Goal: Check status: Check status

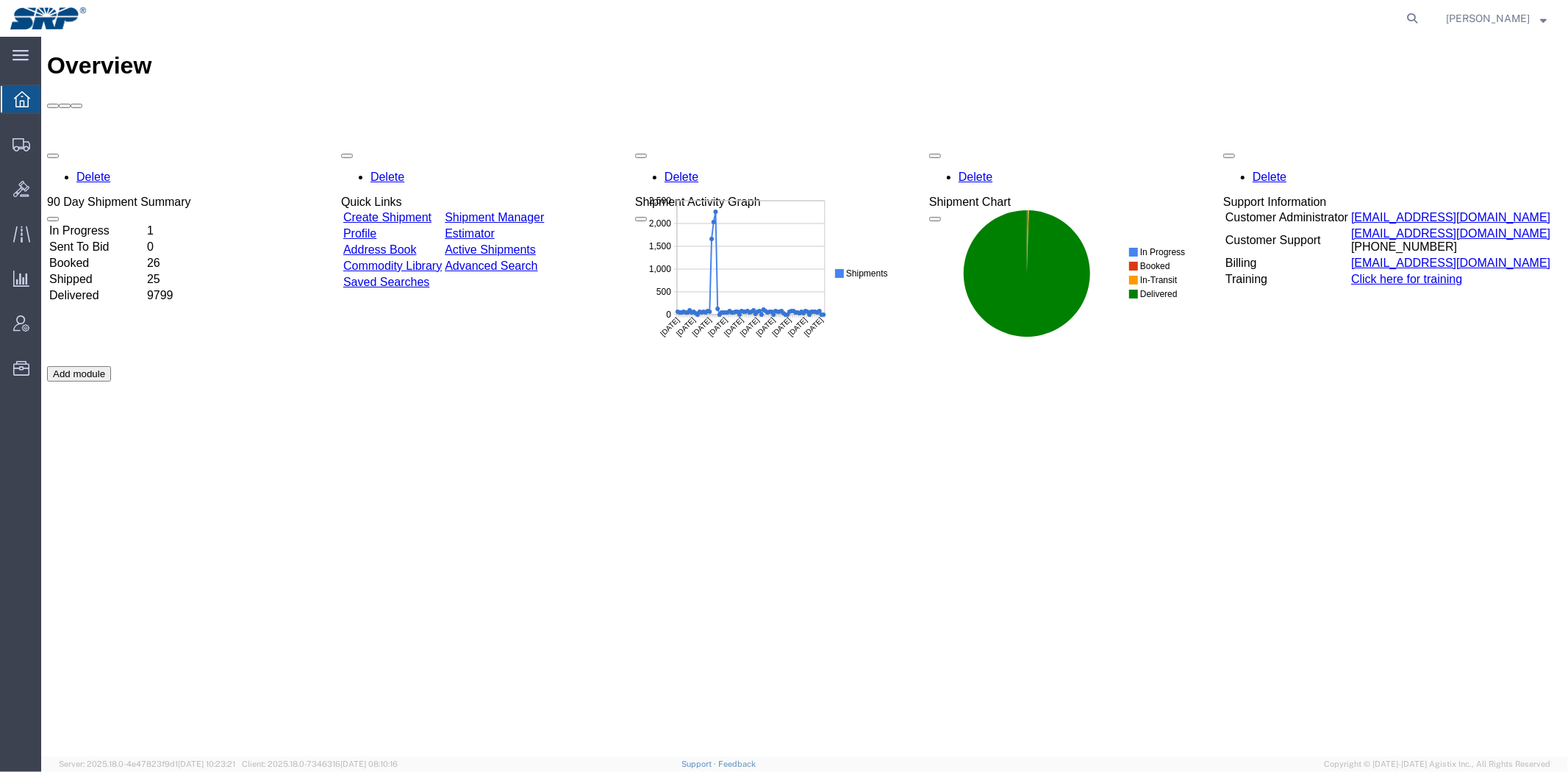
click at [1401, 17] on form at bounding box center [1413, 18] width 24 height 37
drag, startPoint x: 1407, startPoint y: 17, endPoint x: 1369, endPoint y: 17, distance: 38.0
click at [1409, 17] on icon at bounding box center [1412, 18] width 20 height 20
click at [1322, 17] on input "search" at bounding box center [1178, 18] width 447 height 35
paste input "56685693"
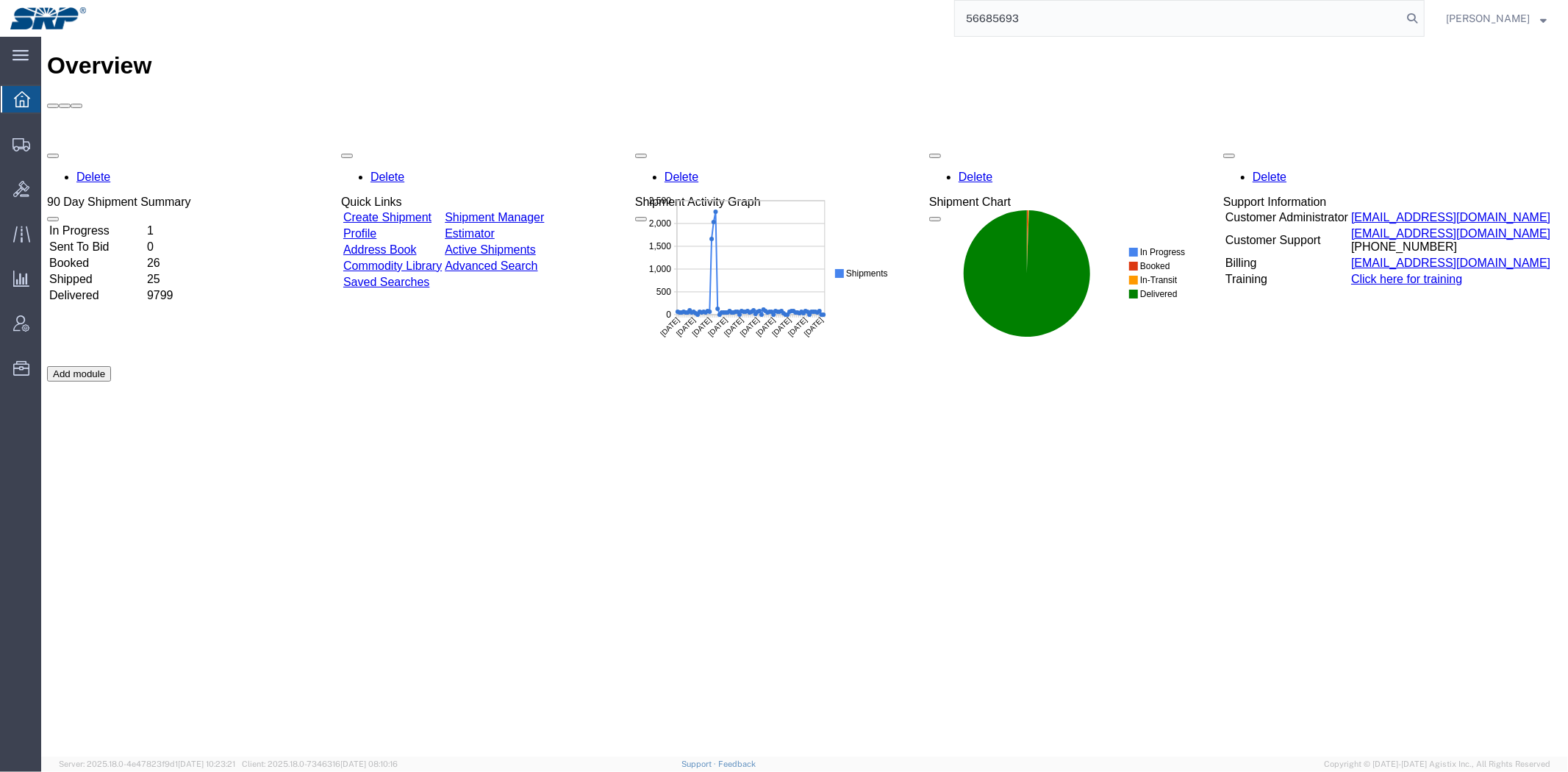
type input "56685693"
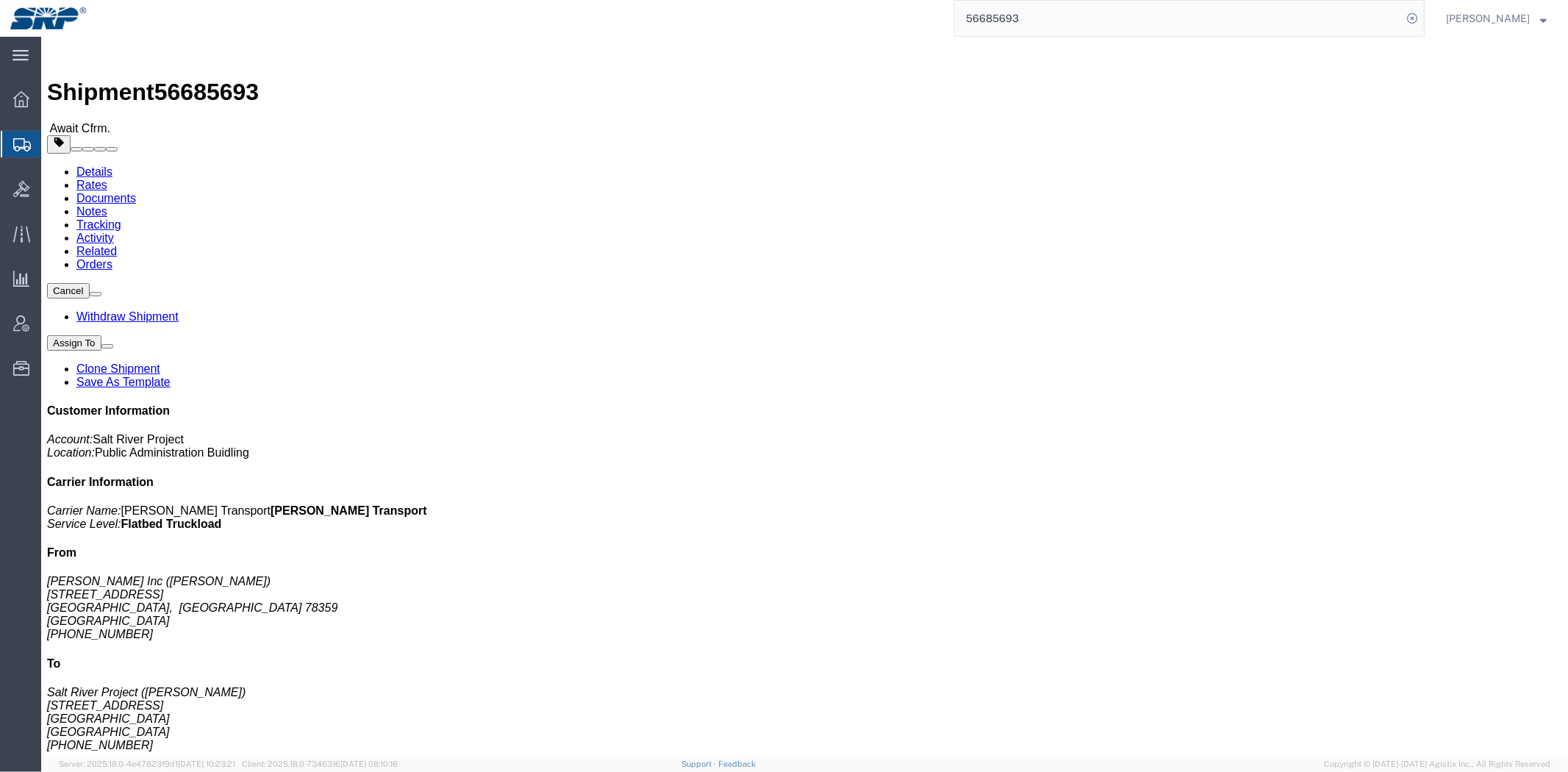
click span "56685693"
click link "Documents"
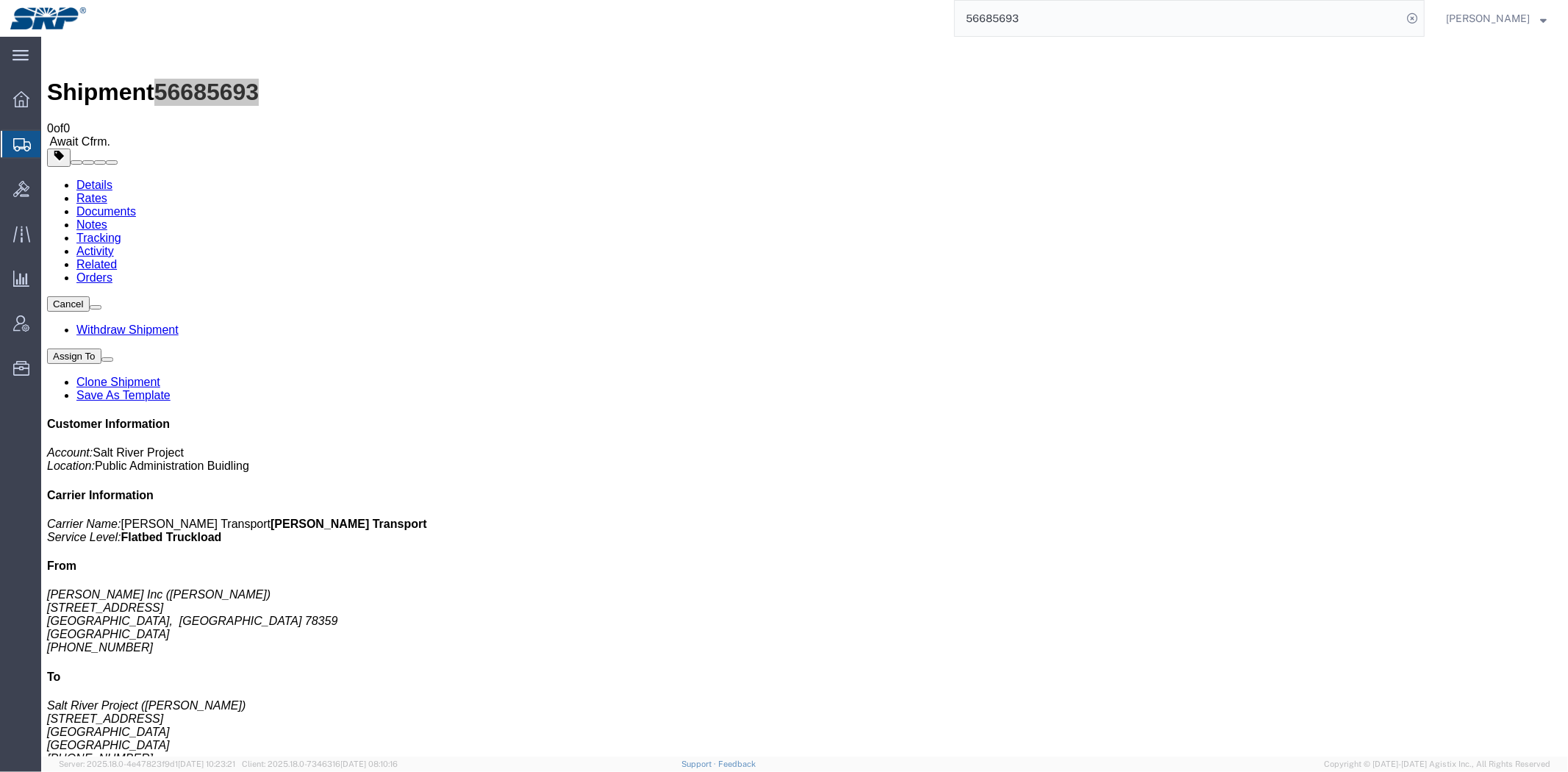
click at [0, 0] on span "Shipment Manager" at bounding box center [0, 0] width 0 height 0
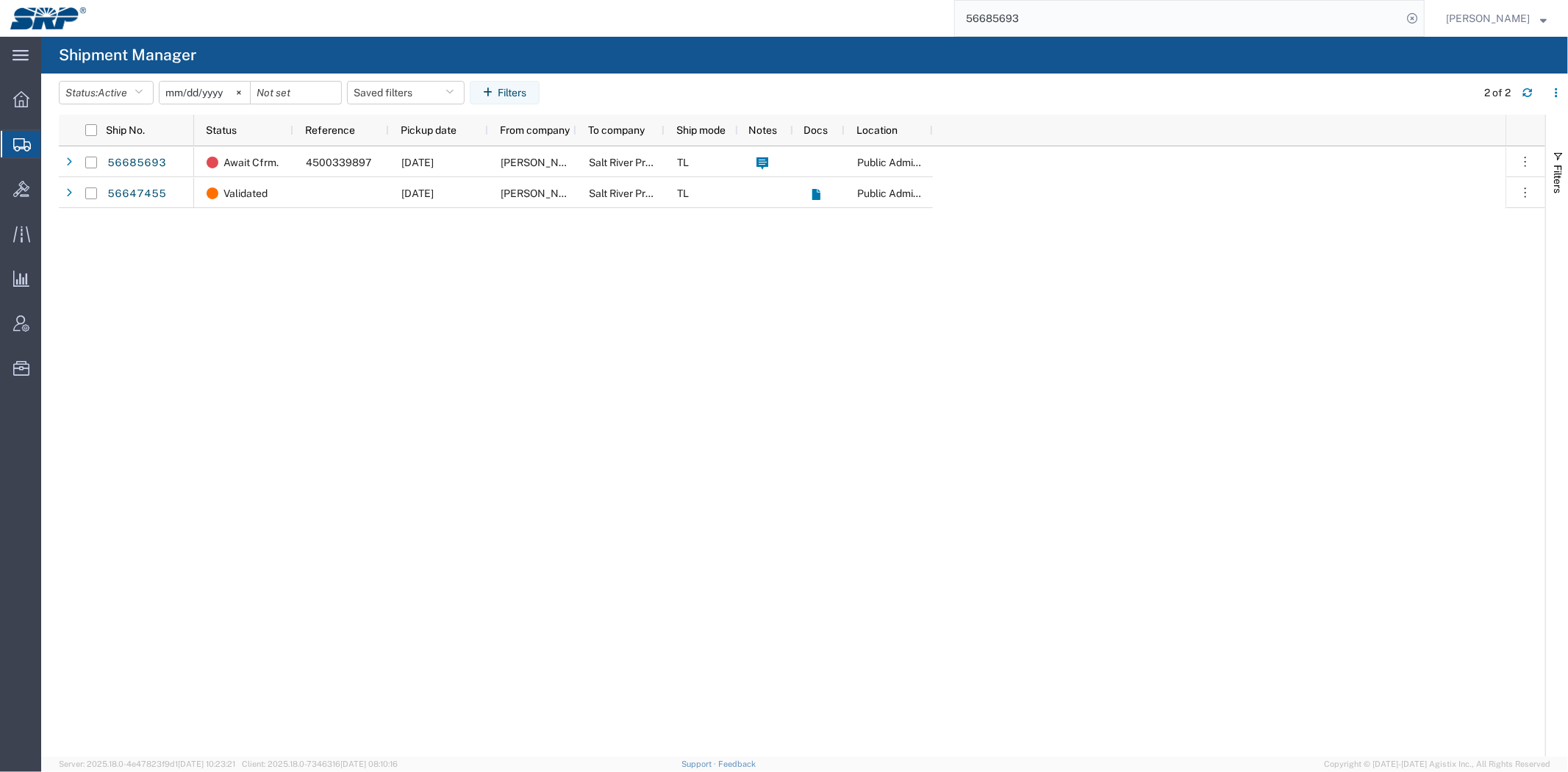
click at [1397, 265] on div "Await Cfrm. 4500339897 [DATE] [PERSON_NAME] Inc Salt River Project TL Public Ad…" at bounding box center [850, 451] width 1311 height 610
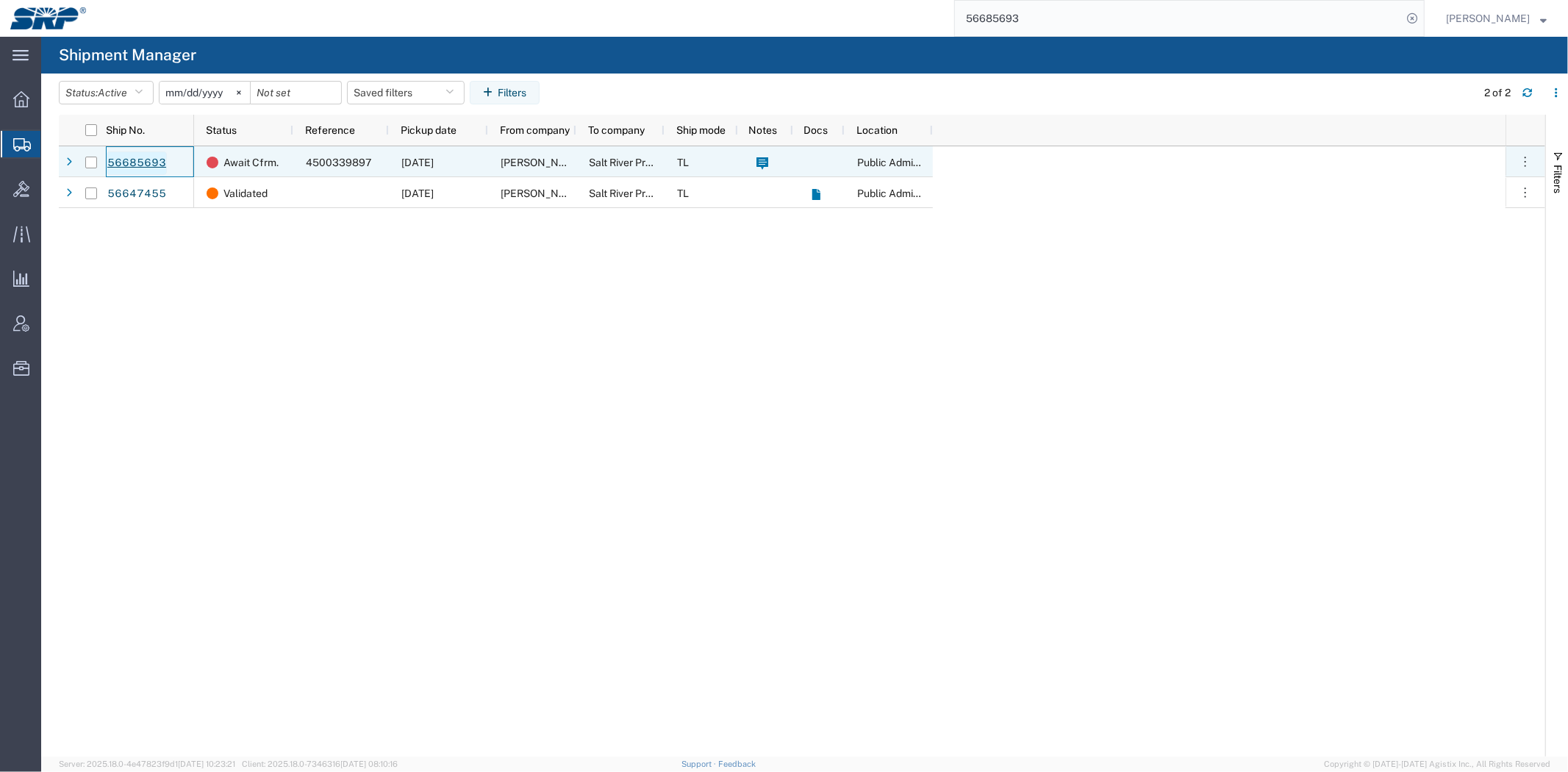
click at [150, 165] on link "56685693" at bounding box center [136, 163] width 60 height 24
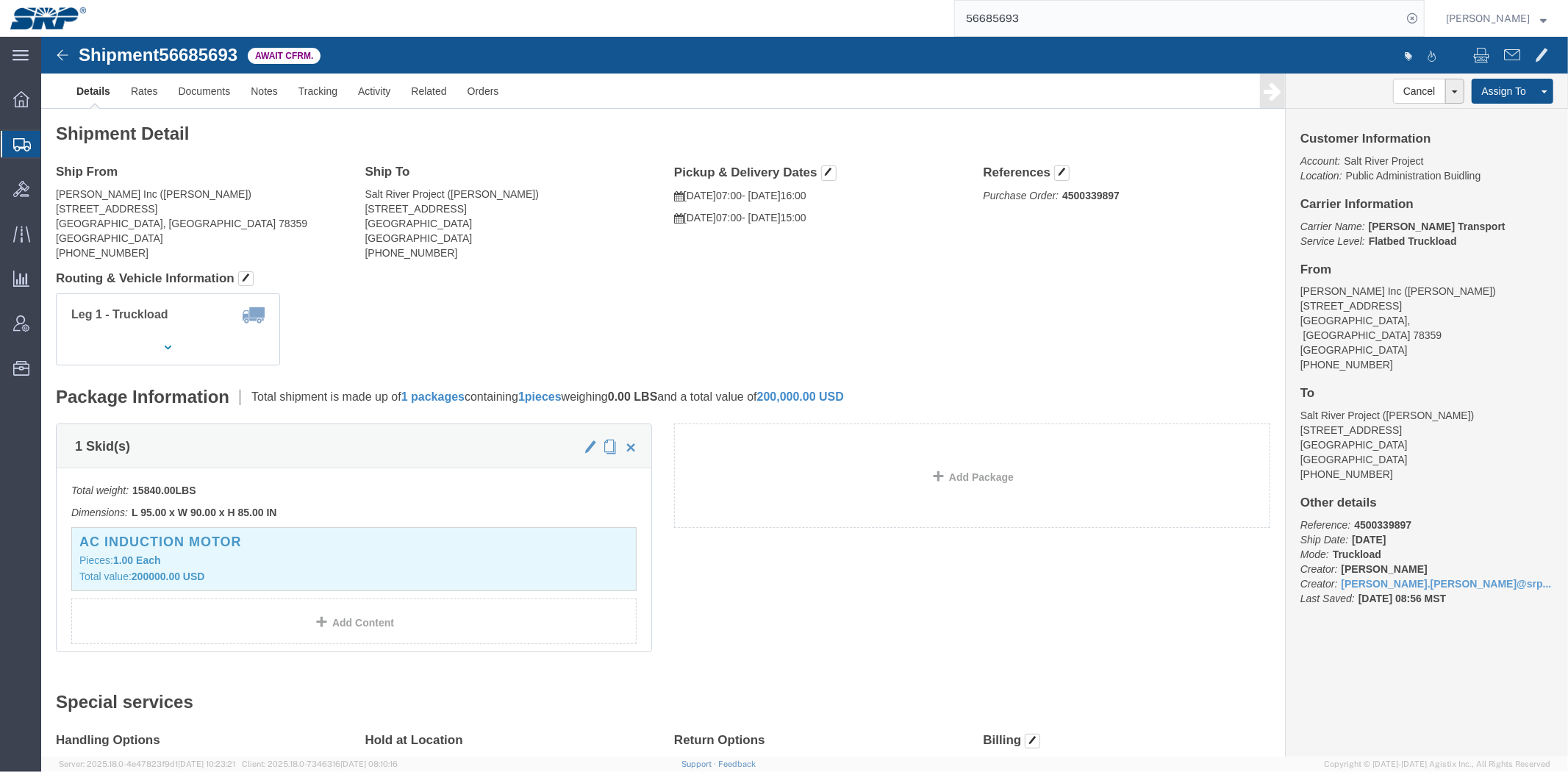
click address "Salt River Project ([PERSON_NAME]) [STREET_ADDRESS] [PHONE_NUMBER]"
click at [0, 0] on span "Shipment Manager" at bounding box center [0, 0] width 0 height 0
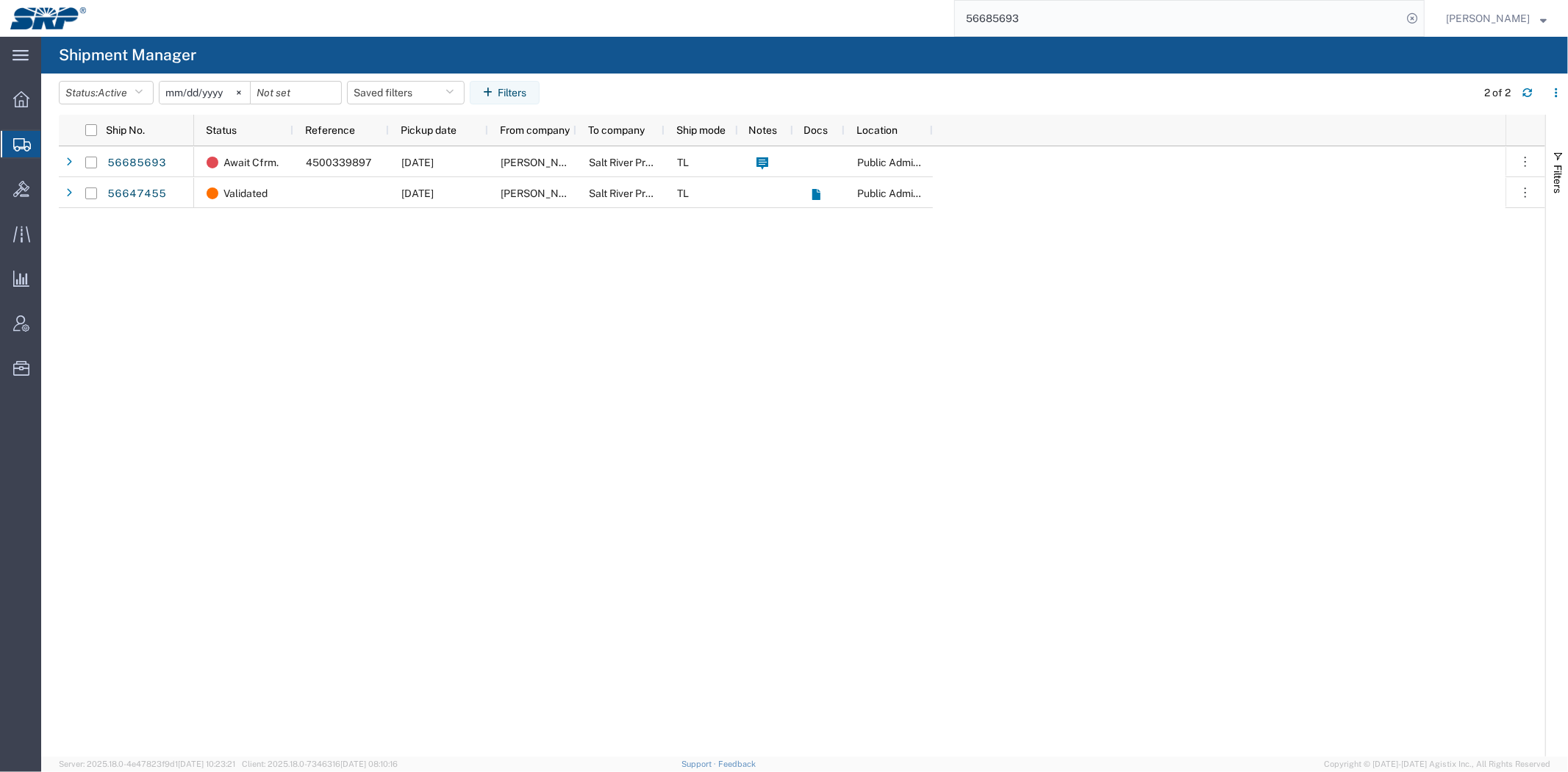
click at [423, 275] on div "Await Cfrm. 4500339897 [DATE] [PERSON_NAME] Inc Salt River Project TL Public Ad…" at bounding box center [850, 451] width 1311 height 610
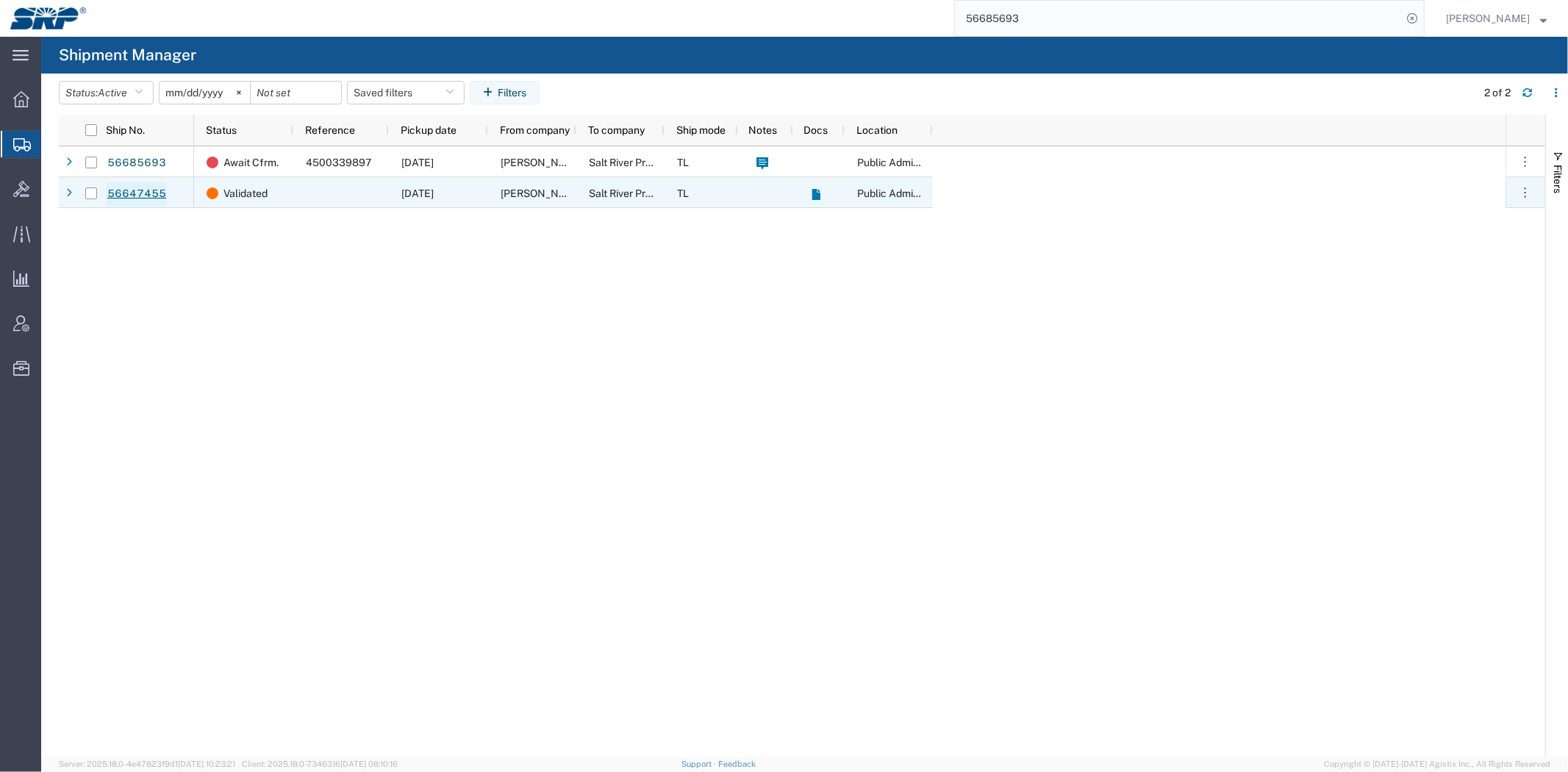
click at [132, 193] on link "56647455" at bounding box center [136, 194] width 60 height 24
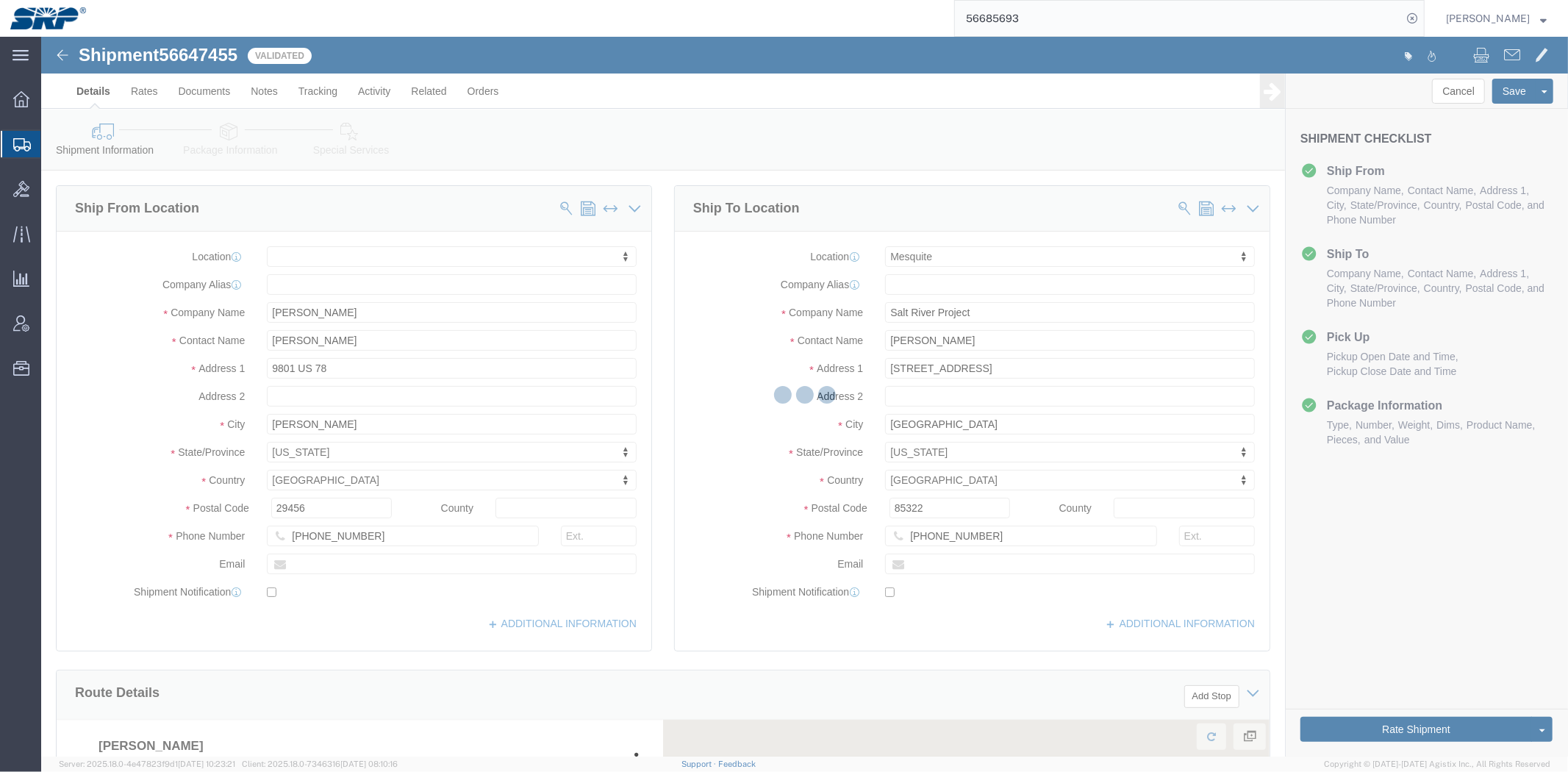
select select
select select "54816"
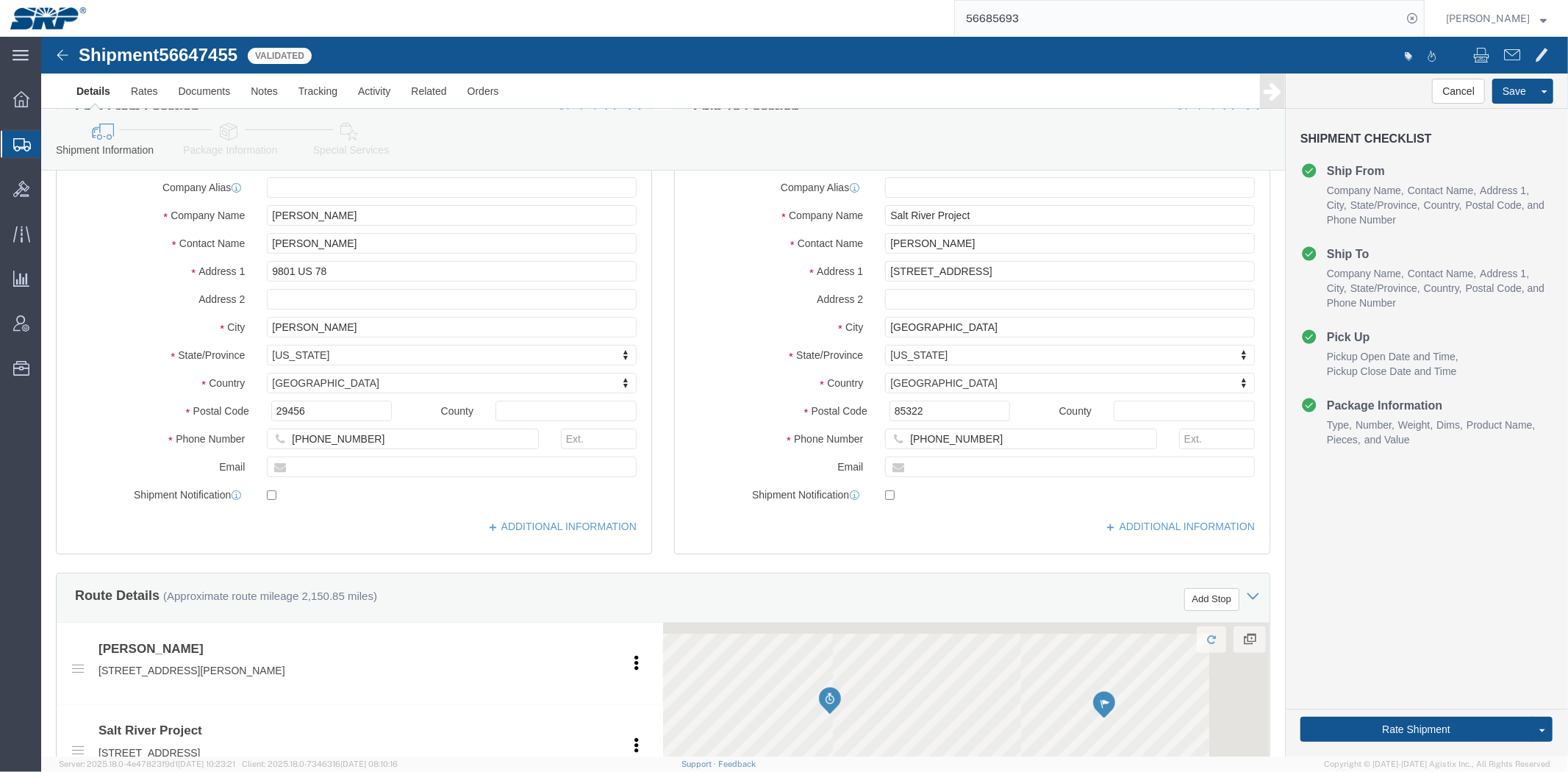
scroll to position [781, 0]
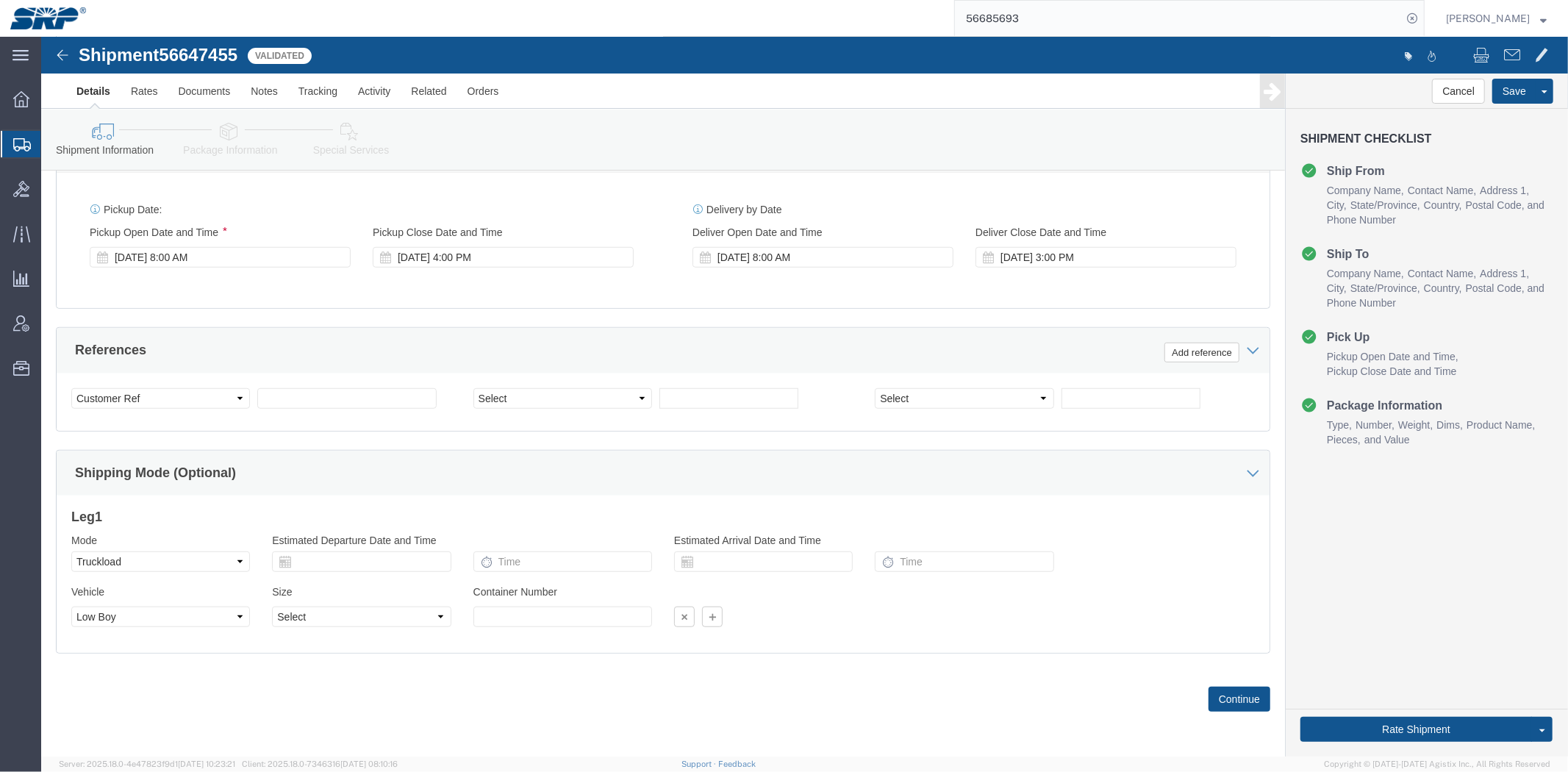
drag, startPoint x: 617, startPoint y: 190, endPoint x: 632, endPoint y: 390, distance: 200.6
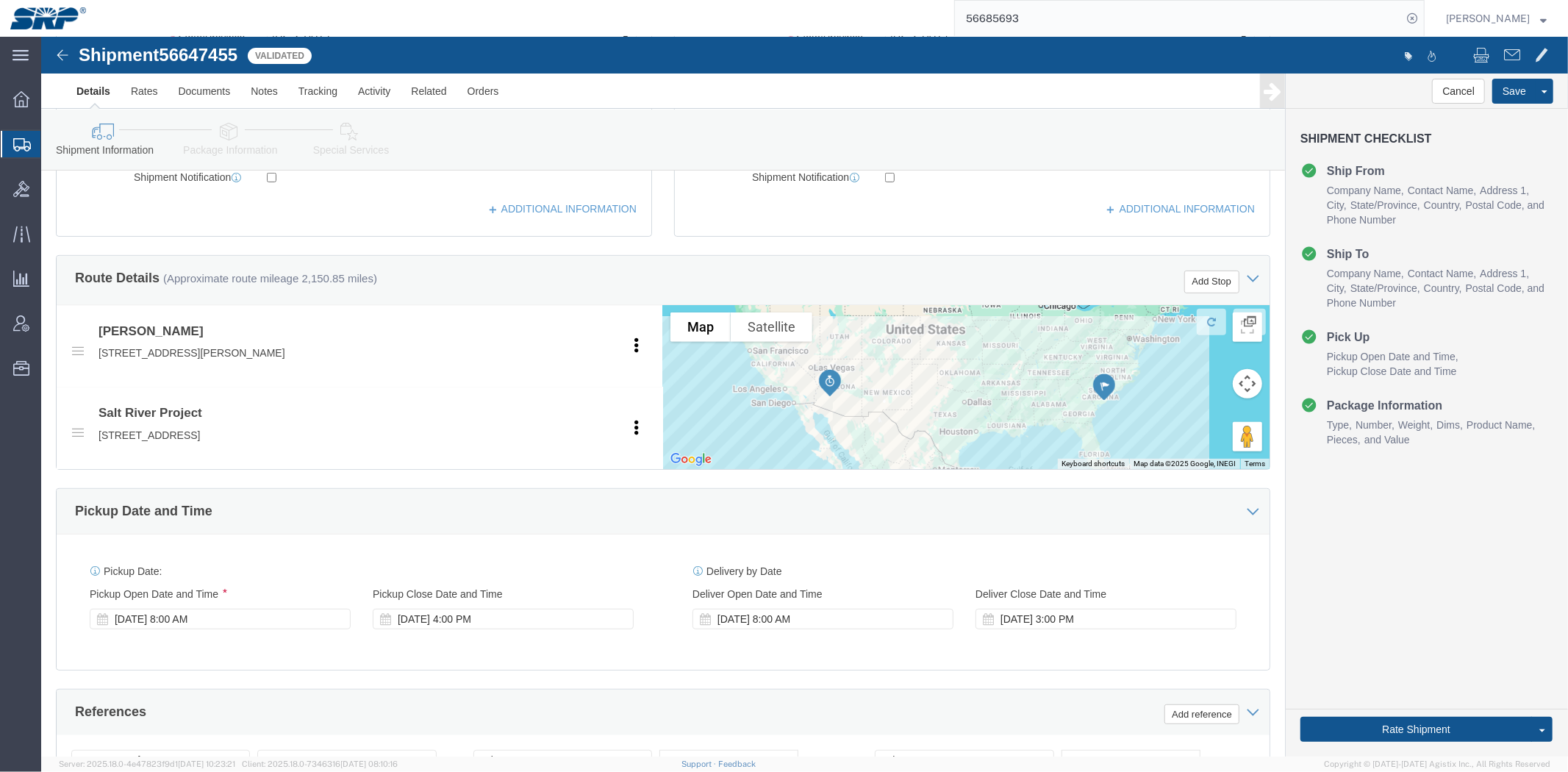
scroll to position [0, 0]
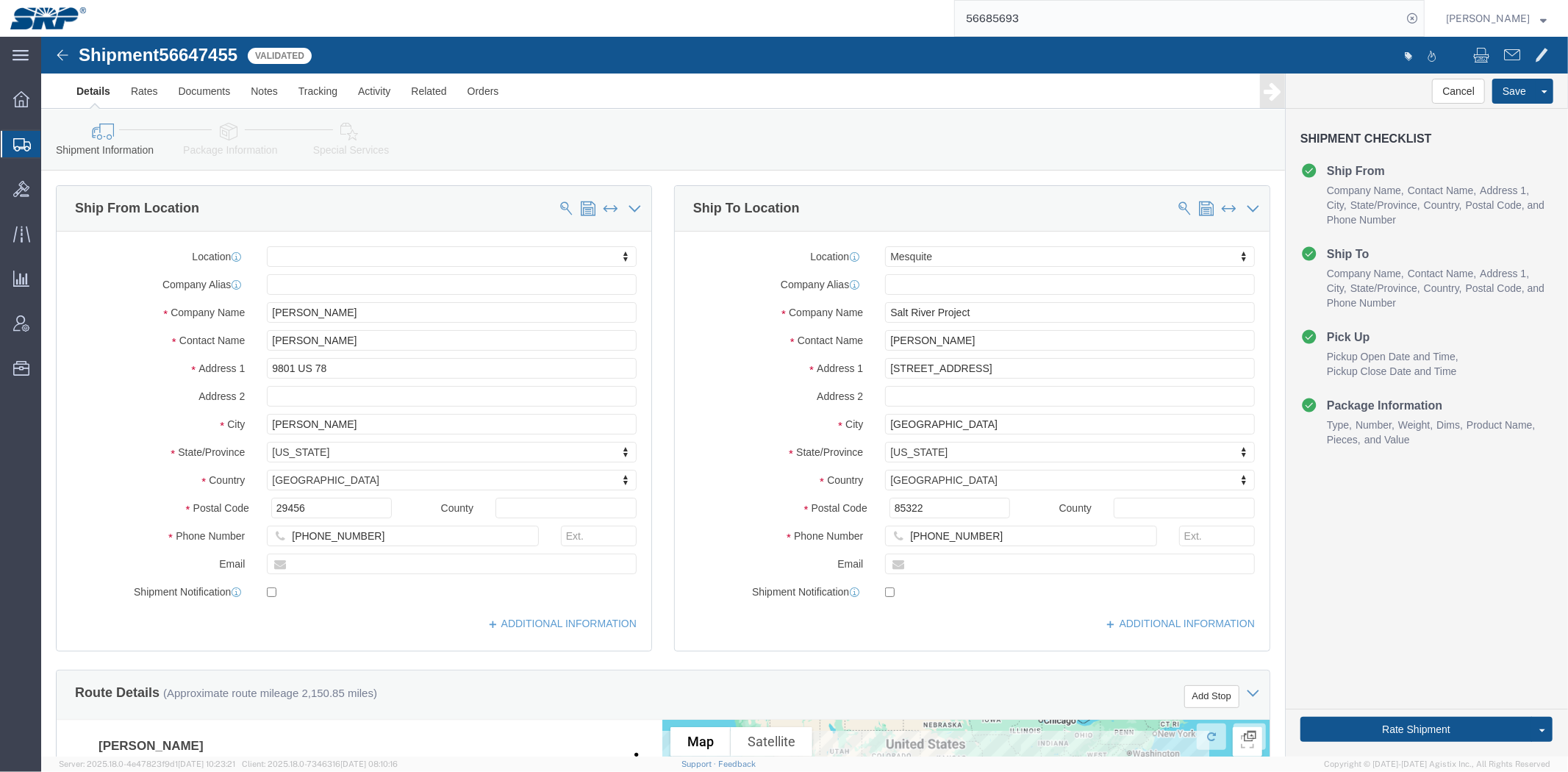
drag, startPoint x: 619, startPoint y: 312, endPoint x: 496, endPoint y: 71, distance: 270.6
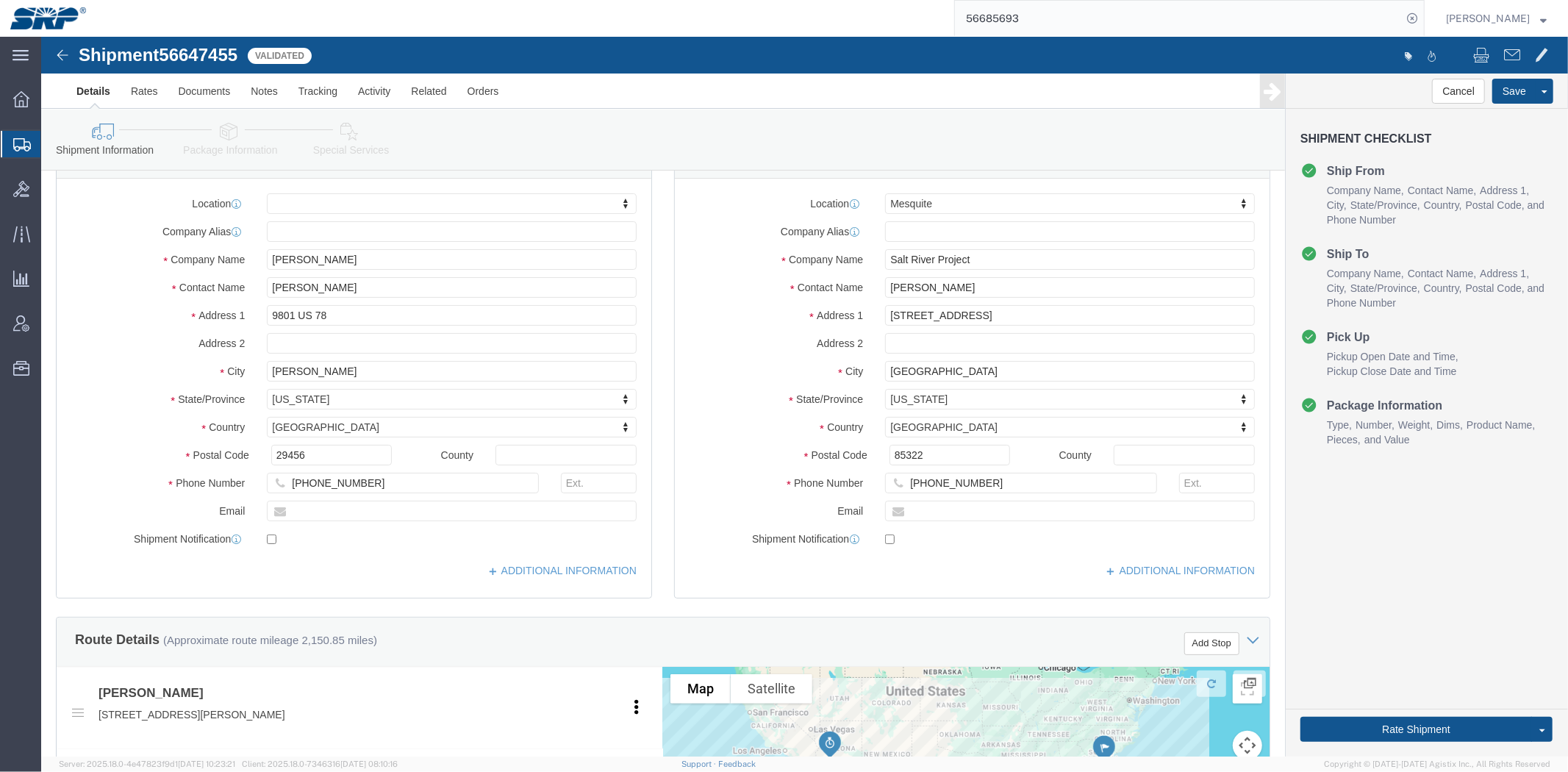
scroll to position [82, 0]
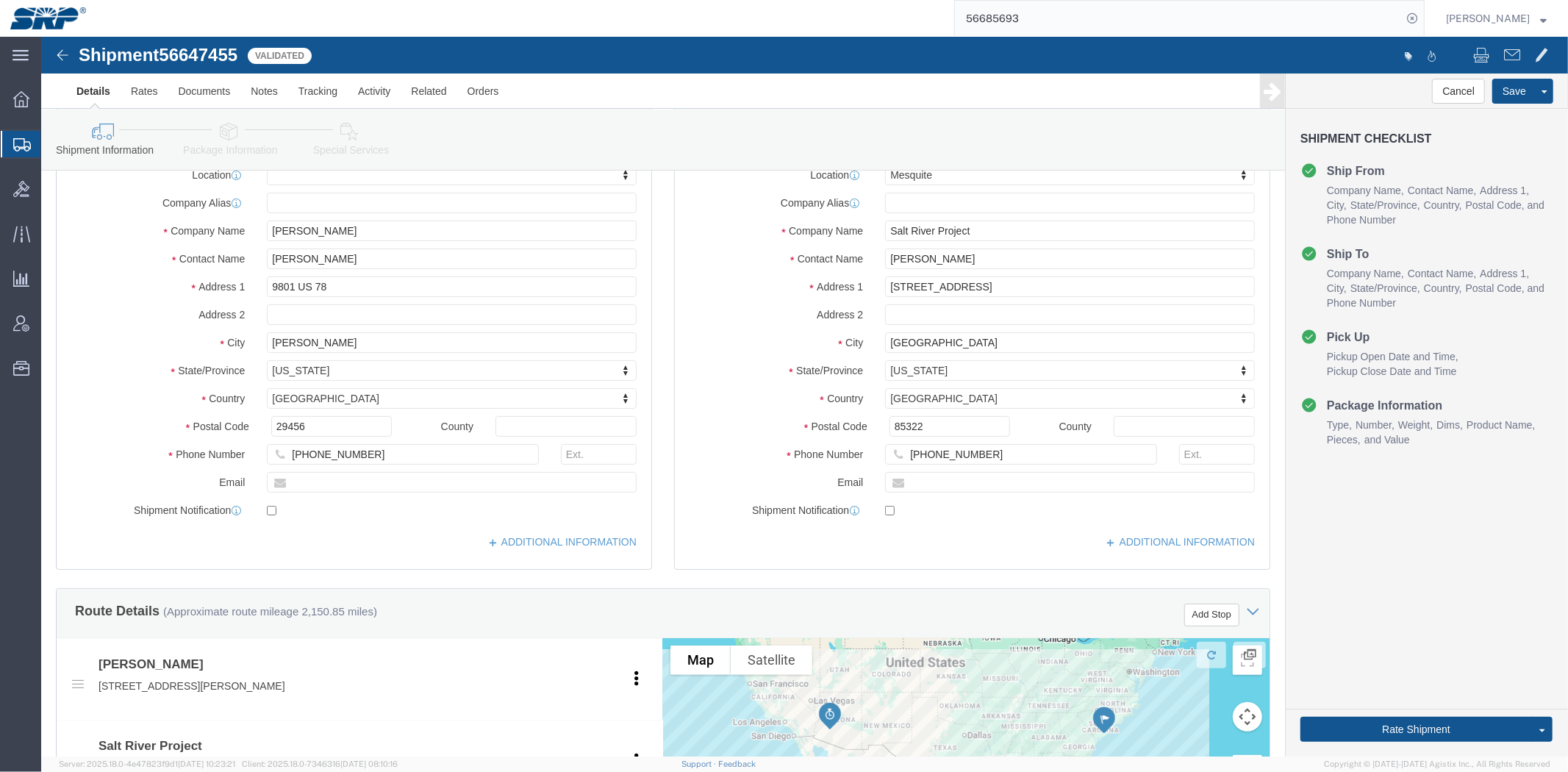
click div "Ship To Location Location Mesquite My Profile Location [GEOGRAPHIC_DATA] Facili…"
drag, startPoint x: 608, startPoint y: 246, endPoint x: 574, endPoint y: 94, distance: 155.8
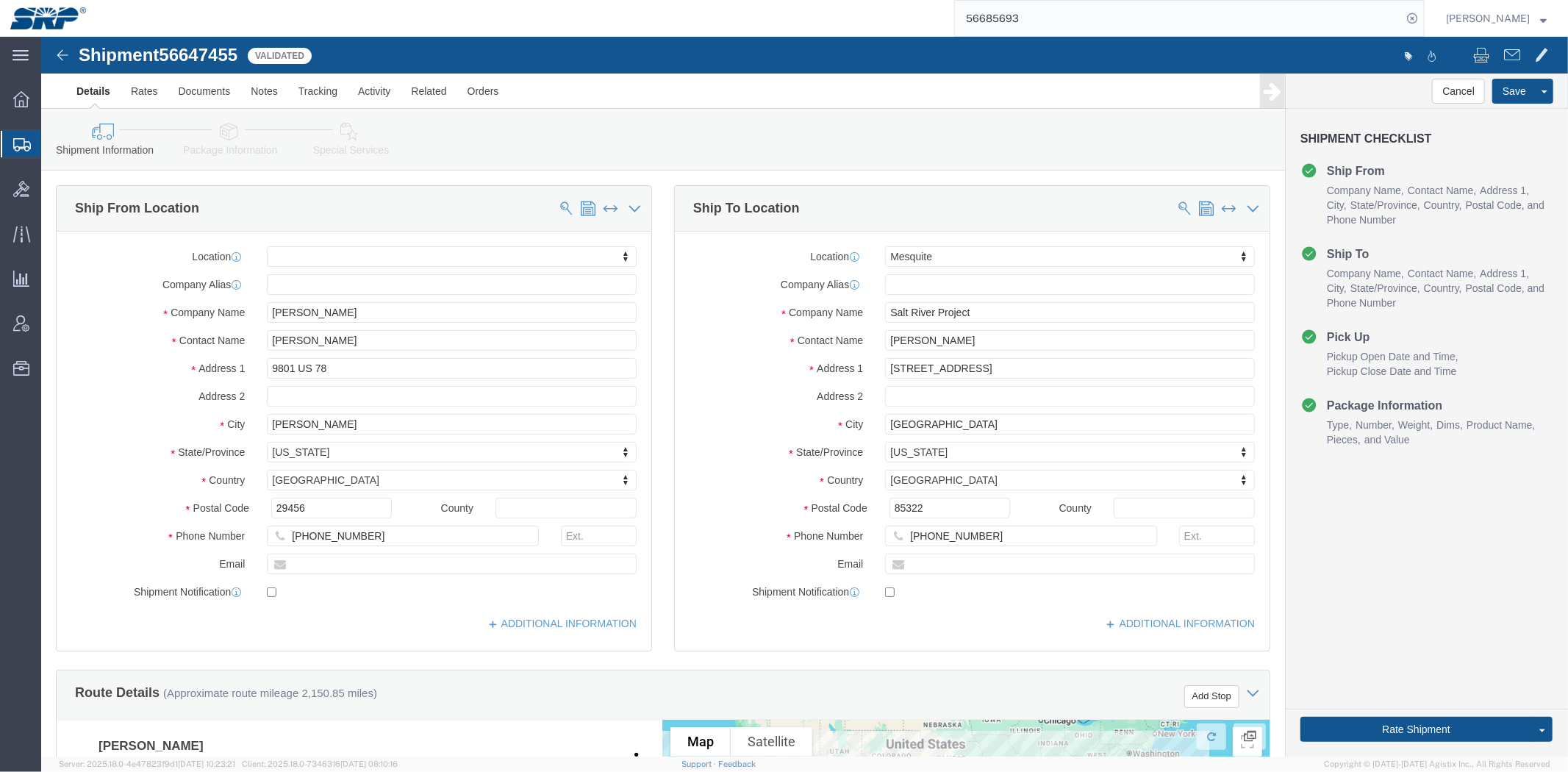
click div "Ship To Location"
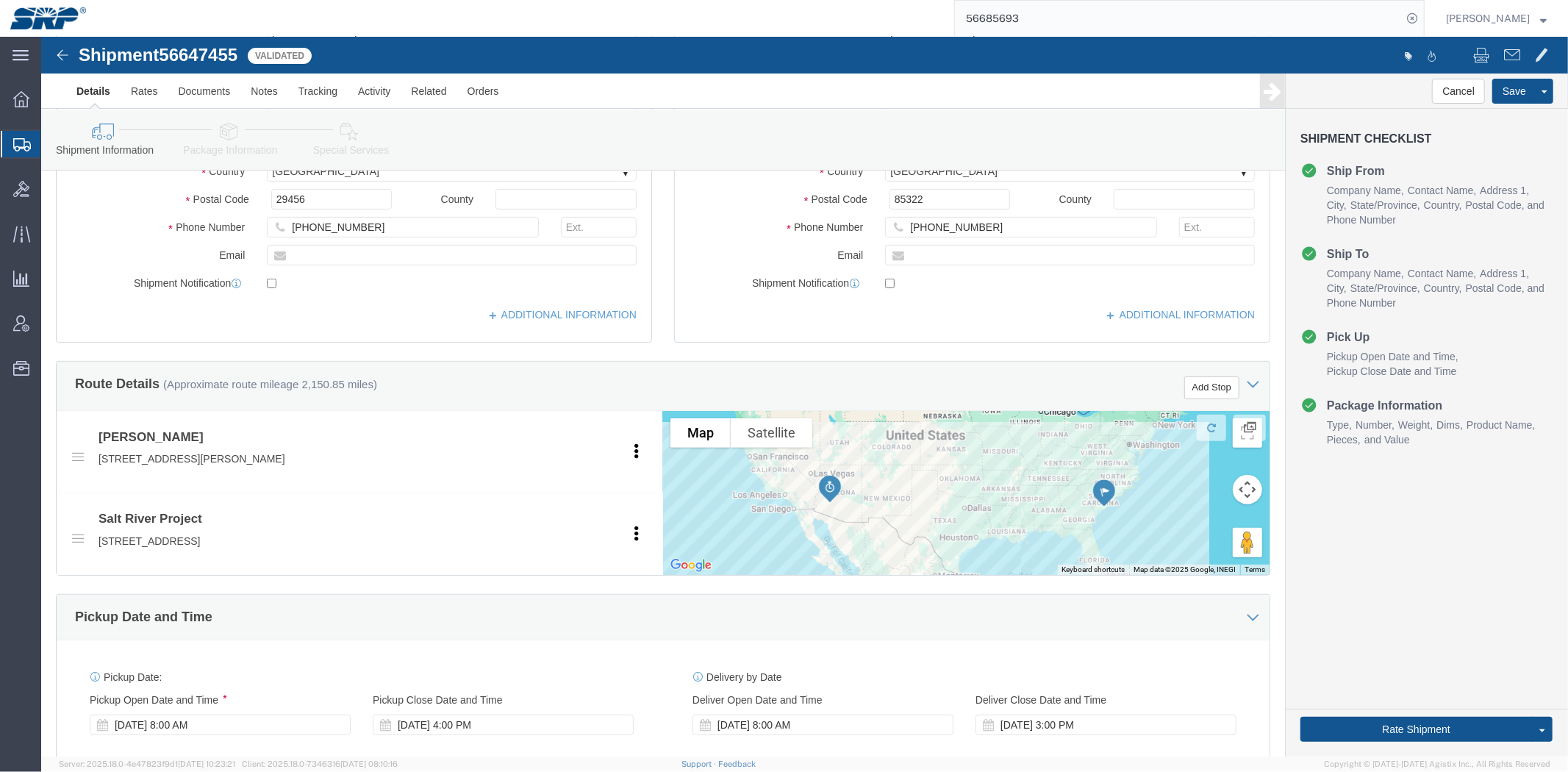
scroll to position [781, 0]
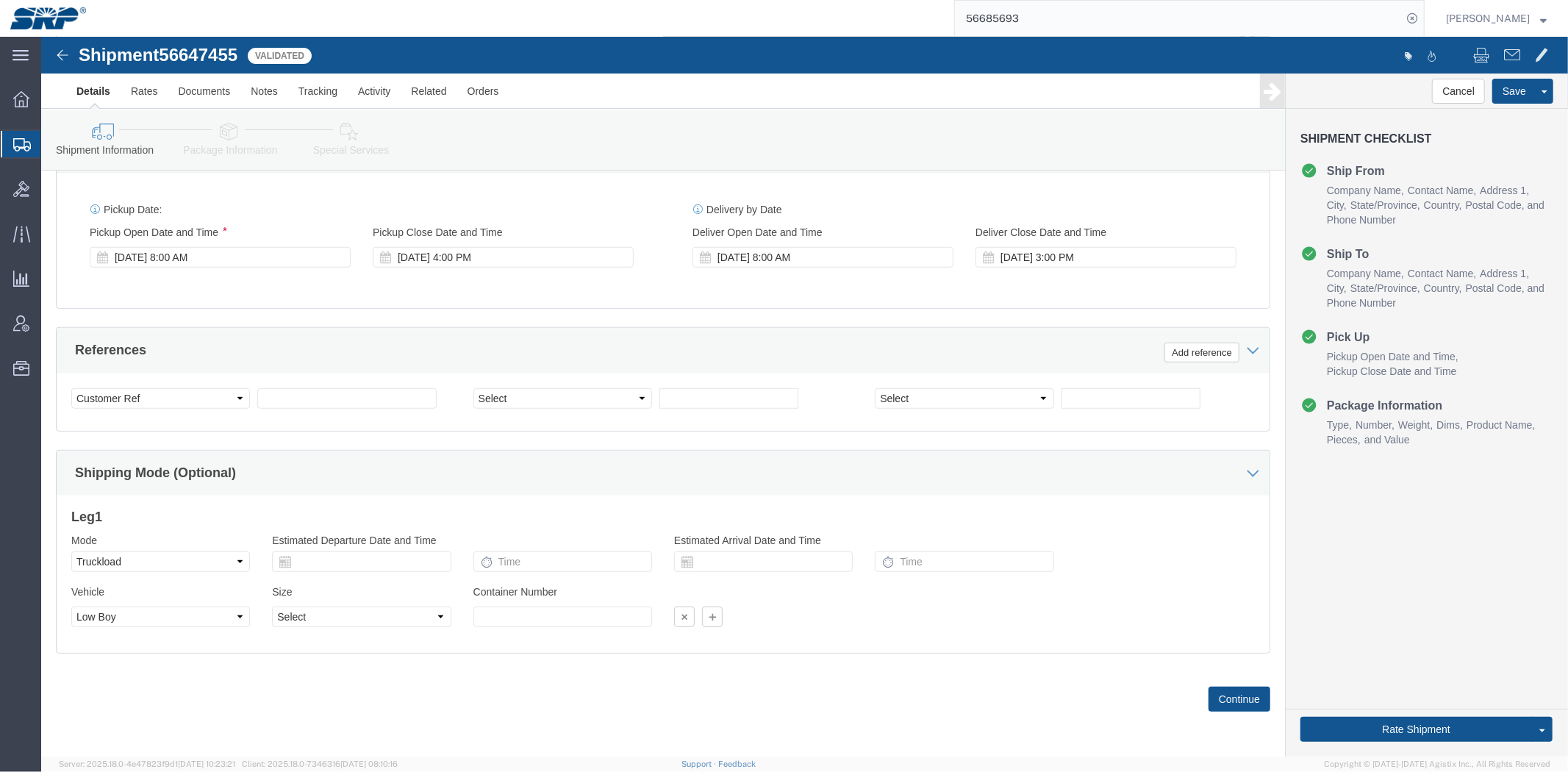
drag, startPoint x: 873, startPoint y: 154, endPoint x: 797, endPoint y: 383, distance: 241.3
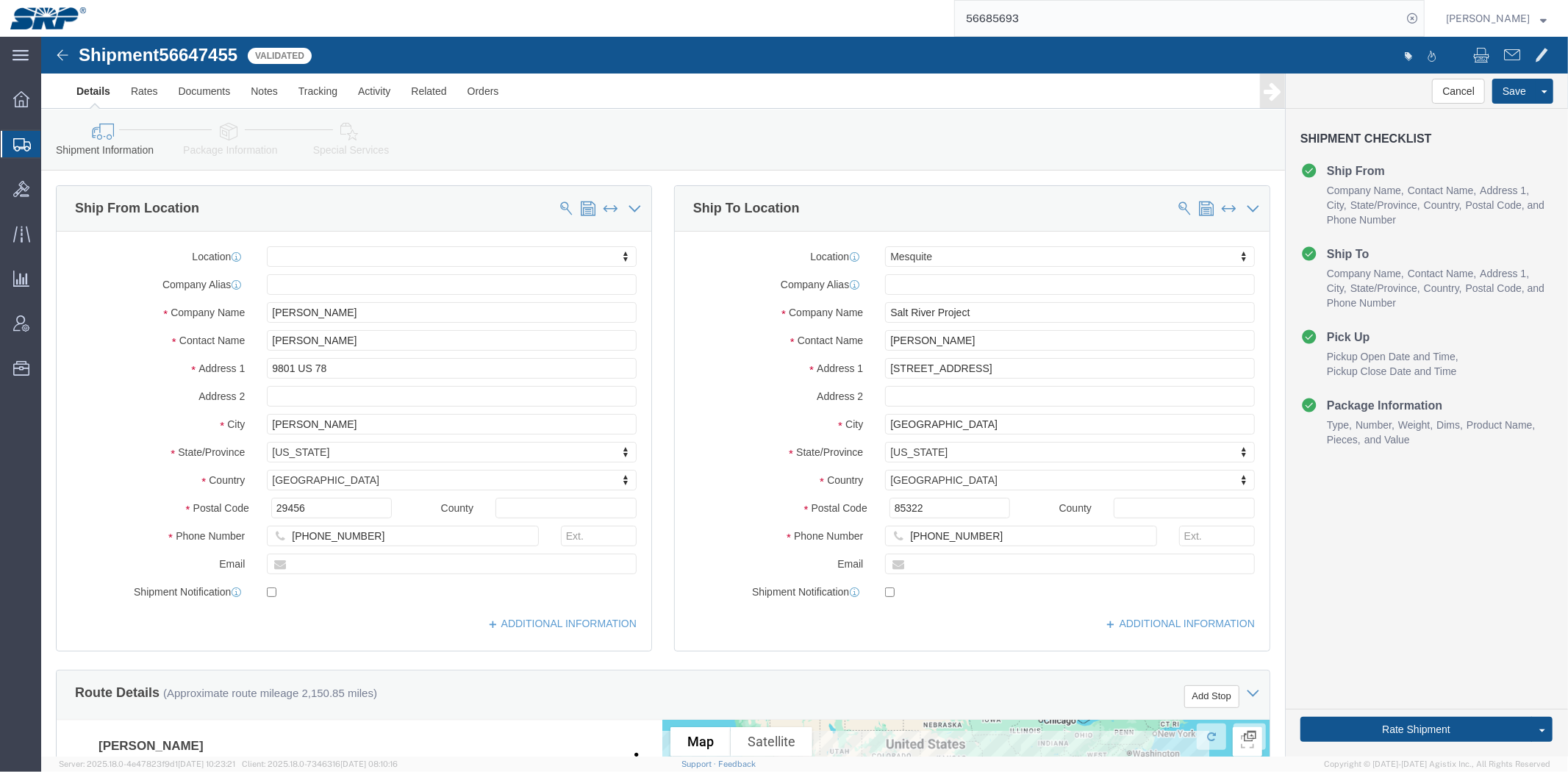
drag, startPoint x: 1088, startPoint y: 599, endPoint x: 815, endPoint y: 231, distance: 458.2
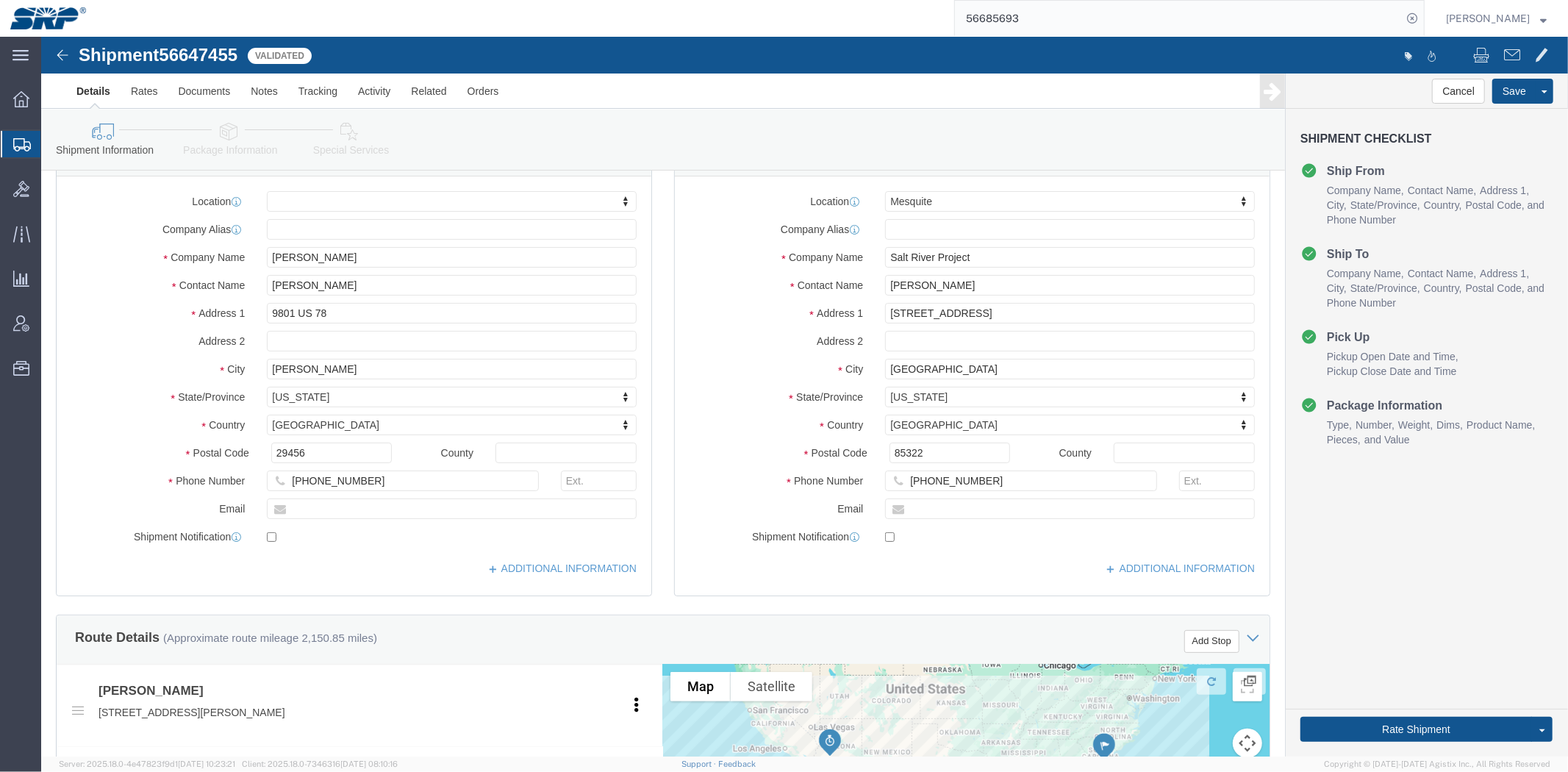
scroll to position [82, 0]
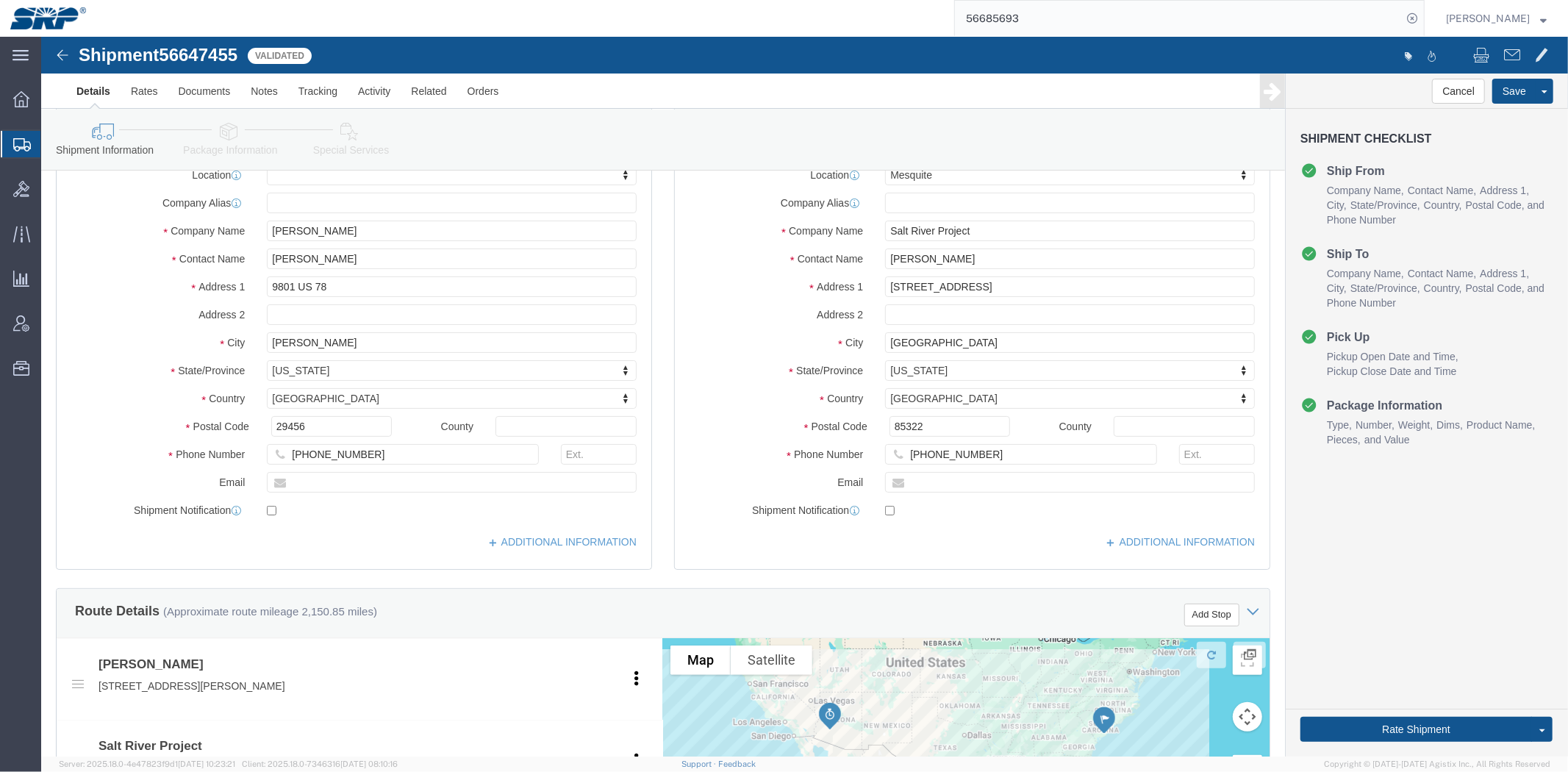
click at [0, 0] on span "Shipment Manager" at bounding box center [0, 0] width 0 height 0
